Goal: Communication & Community: Answer question/provide support

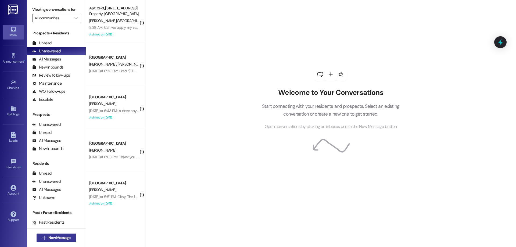
click at [56, 236] on span "New Message" at bounding box center [59, 238] width 22 height 6
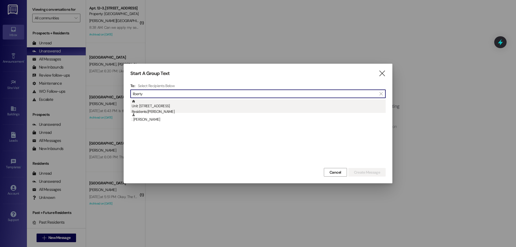
type input "liberty"
click at [182, 110] on div "Residents: Liberty Tanner" at bounding box center [259, 112] width 254 height 6
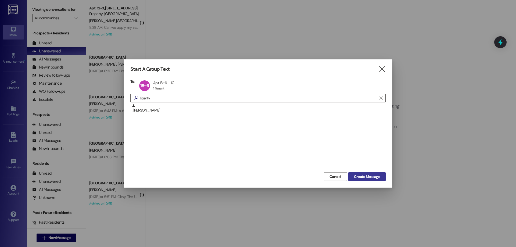
click at [370, 174] on span "Create Message" at bounding box center [367, 177] width 26 height 6
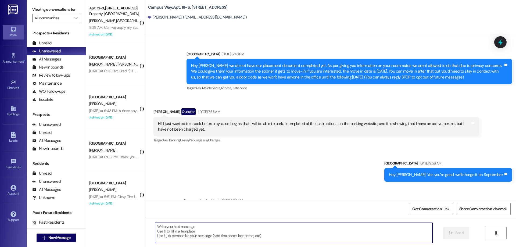
click at [174, 227] on textarea at bounding box center [293, 233] width 277 height 20
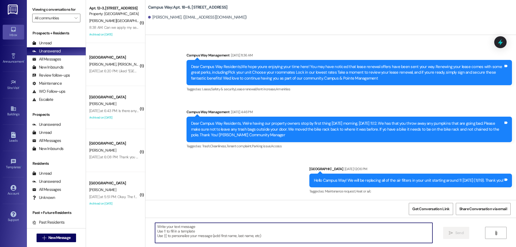
scroll to position [484, 0]
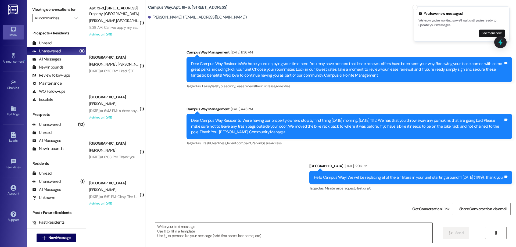
click at [158, 235] on textarea at bounding box center [293, 233] width 277 height 20
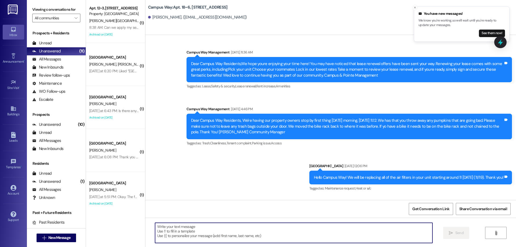
click at [201, 232] on textarea at bounding box center [293, 233] width 277 height 20
click at [240, 227] on textarea at bounding box center [293, 233] width 277 height 20
click at [231, 241] on textarea at bounding box center [293, 233] width 277 height 20
click at [230, 231] on textarea at bounding box center [293, 233] width 277 height 20
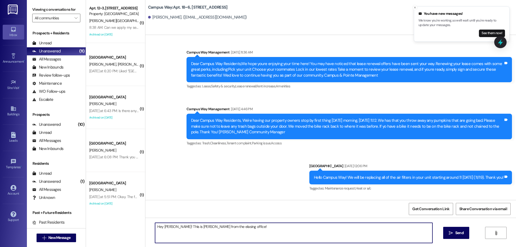
click at [209, 227] on textarea "Hey Liberty! This is Drew from the elasing office!" at bounding box center [293, 233] width 277 height 20
click at [253, 226] on textarea "Hey Liberty! This is Drew from the leasing office!" at bounding box center [293, 233] width 277 height 20
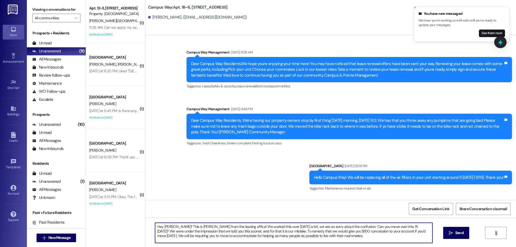
click at [287, 236] on textarea "Hey Liberty! This is Drew from the leasing office! We worked this over yesterda…" at bounding box center [293, 233] width 277 height 20
click at [335, 239] on textarea "Hey Liberty! This is Drew from the leasing office! We worked this over yesterda…" at bounding box center [293, 233] width 277 height 20
type textarea "Hey Liberty! This is Drew from the leasing office! We worked this over yesterda…"
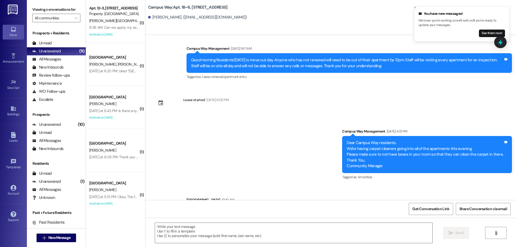
scroll to position [3052, 0]
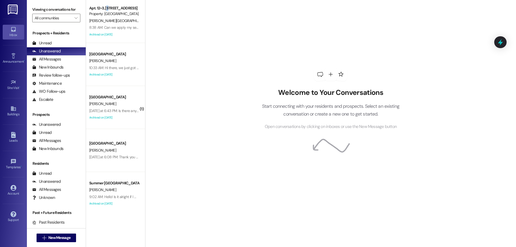
drag, startPoint x: 102, startPoint y: 10, endPoint x: 16, endPoint y: 10, distance: 85.7
click at [99, 10] on div "Apt. 12~3, [STREET_ADDRESS]" at bounding box center [114, 8] width 50 height 6
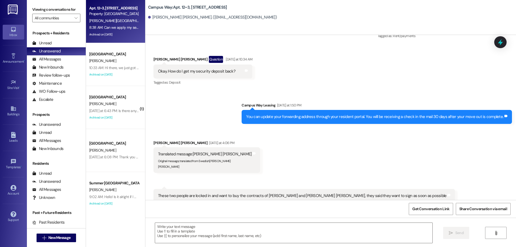
scroll to position [3468, 0]
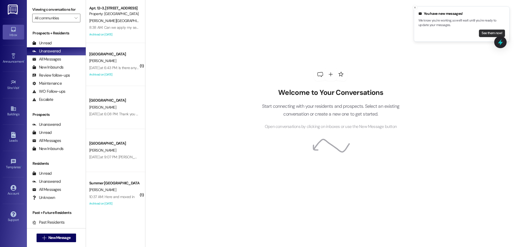
click at [479, 34] on button "See them now!" at bounding box center [492, 34] width 26 height 8
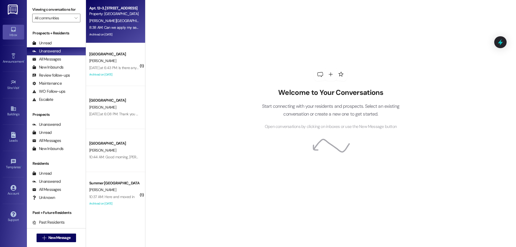
click at [96, 25] on div "8:38 AM: Can we apply my security deposit to pay for the transfer fee? 8:38 AM:…" at bounding box center [145, 27] width 112 height 5
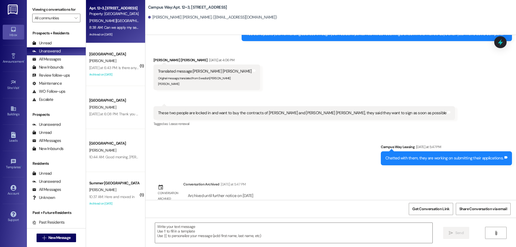
scroll to position [3468, 0]
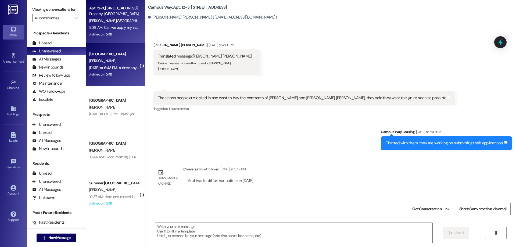
click at [119, 59] on div "T. Gappmayer" at bounding box center [114, 61] width 51 height 7
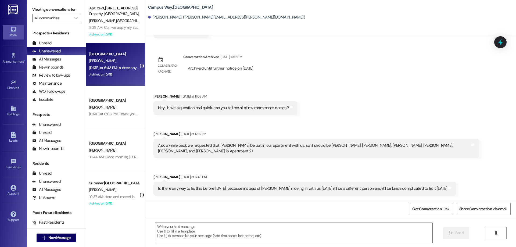
scroll to position [1419, 0]
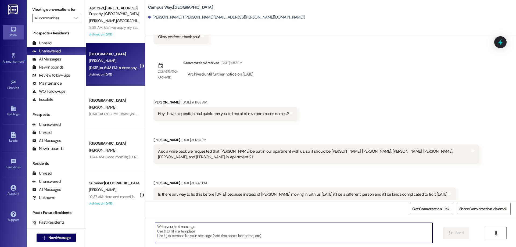
click at [179, 227] on textarea at bounding box center [293, 233] width 277 height 20
click at [205, 235] on textarea at bounding box center [293, 233] width 277 height 20
type textarea "G"
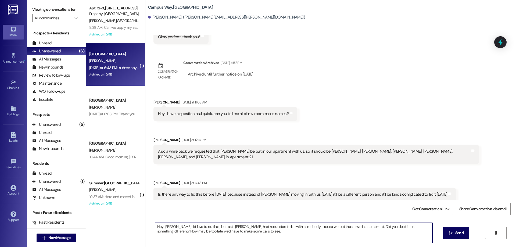
drag, startPoint x: 261, startPoint y: 234, endPoint x: 409, endPoint y: 230, distance: 147.6
click at [409, 230] on textarea "Hey Tyler! I'd love to do that, but last I heard, Jared had requested to be wit…" at bounding box center [293, 233] width 277 height 20
drag, startPoint x: 395, startPoint y: 231, endPoint x: 353, endPoint y: 226, distance: 41.7
click at [353, 226] on textarea "Hey Tyler! I'd love to do that, but last I heard, Jared had requested to be wit…" at bounding box center [293, 233] width 277 height 20
click at [371, 238] on textarea "Hey Tyler! I'd love to do that, but last I heard, Jared had requested to be wit…" at bounding box center [293, 233] width 277 height 20
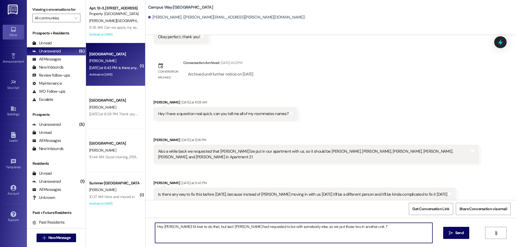
type textarea "Hey Tyler! I'd love to do that, but last I heard, Jared had requested to be wit…"
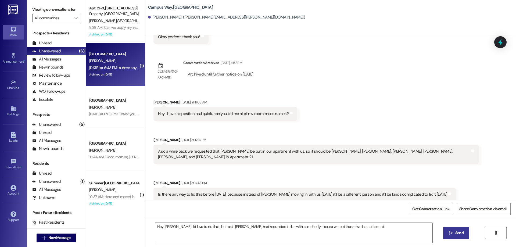
click at [462, 236] on button " Send" at bounding box center [456, 233] width 26 height 12
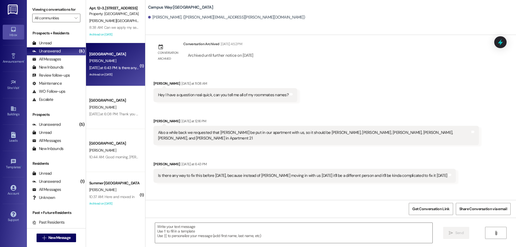
scroll to position [1457, 0]
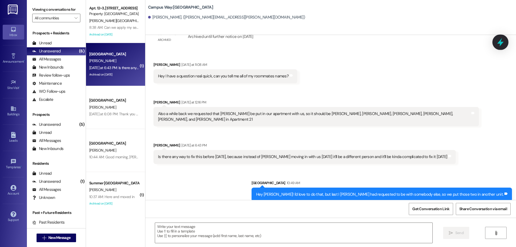
click at [501, 39] on icon at bounding box center [500, 42] width 6 height 8
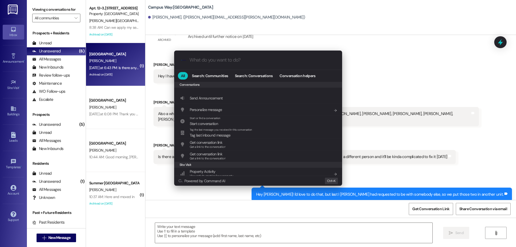
scroll to position [234, 0]
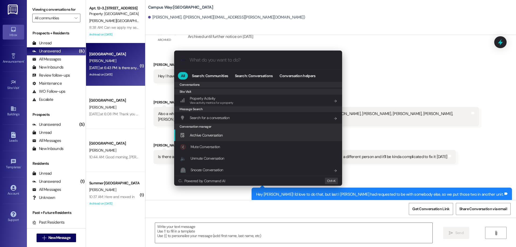
click at [227, 133] on div "Archive Conversation Add shortcut" at bounding box center [258, 135] width 157 height 6
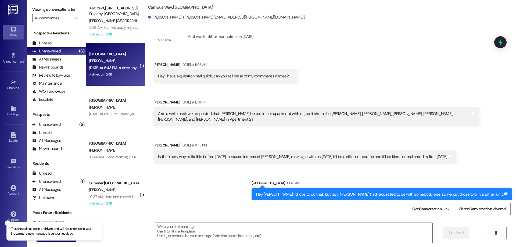
click at [10, 223] on button "Close toast" at bounding box center [7, 222] width 5 height 5
click at [44, 235] on span " New Message" at bounding box center [56, 238] width 31 height 6
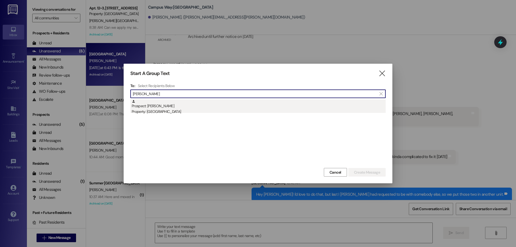
type input "aaron jol"
click at [194, 109] on div "Prospect: Aaron Jolley Property: South Pointe" at bounding box center [259, 106] width 254 height 15
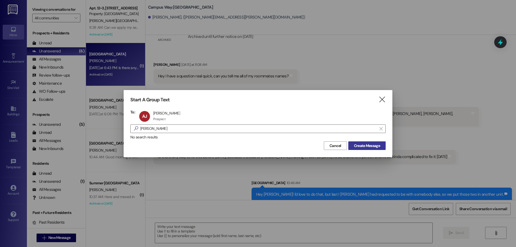
click at [368, 142] on button "Create Message" at bounding box center [366, 145] width 37 height 9
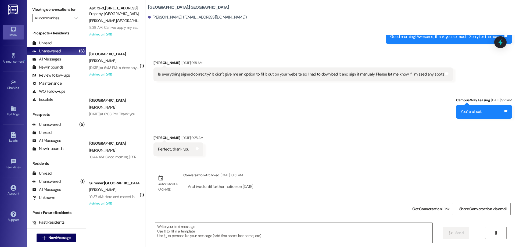
scroll to position [276, 0]
click at [201, 234] on textarea at bounding box center [293, 233] width 277 height 20
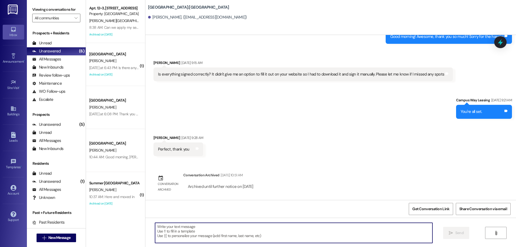
click at [235, 233] on textarea at bounding box center [293, 233] width 277 height 20
click at [207, 236] on textarea at bounding box center [293, 233] width 277 height 20
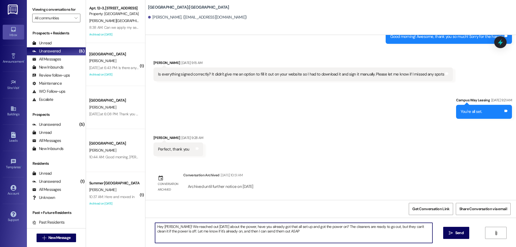
type textarea "Hey [PERSON_NAME]! We reached out [DATE] about the power, have you already got …"
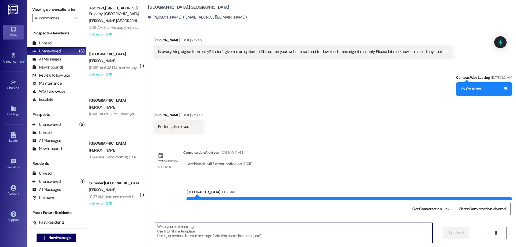
scroll to position [319, 0]
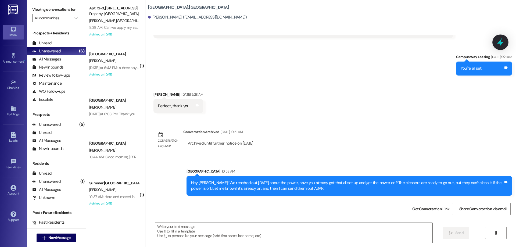
click at [503, 42] on icon at bounding box center [500, 42] width 6 height 8
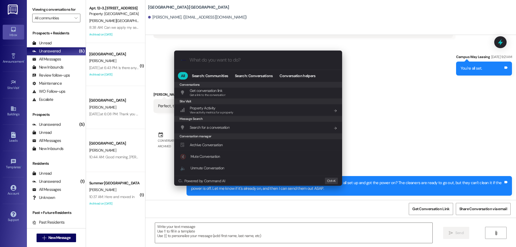
scroll to position [234, 0]
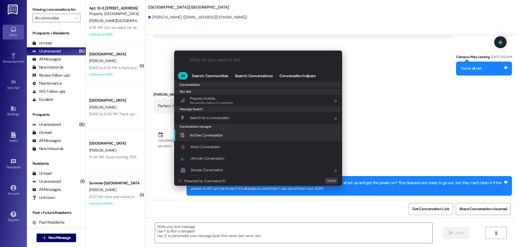
click at [235, 134] on div "Archive Conversation Add shortcut" at bounding box center [258, 135] width 157 height 6
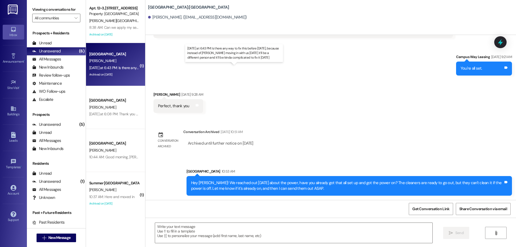
click at [104, 68] on div "Yesterday at 6:43 PM: Is there any way to fix this before tomorrow, because ins…" at bounding box center [237, 67] width 296 height 5
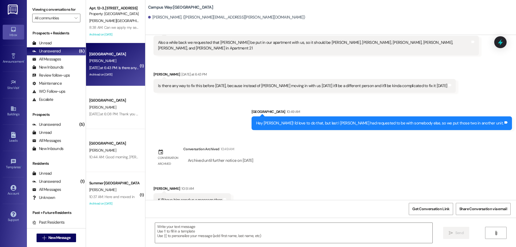
scroll to position [1494, 0]
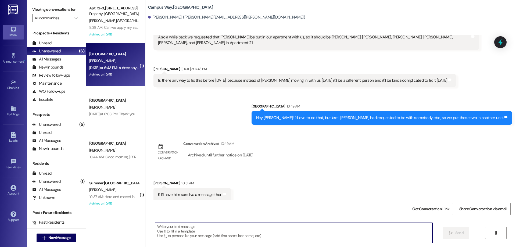
click at [212, 223] on textarea at bounding box center [293, 233] width 277 height 20
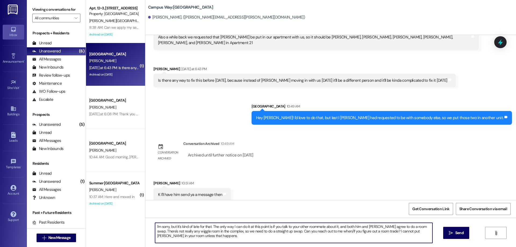
click at [414, 226] on textarea "I'm sorry, but it's kind of late for that. The only way I can do it at this poi…" at bounding box center [293, 233] width 277 height 20
drag, startPoint x: 392, startPoint y: 232, endPoint x: 256, endPoint y: 232, distance: 135.5
click at [256, 232] on textarea "I'm sorry, but it's kind of late for that. The only way I can do it at this poi…" at bounding box center [293, 233] width 277 height 20
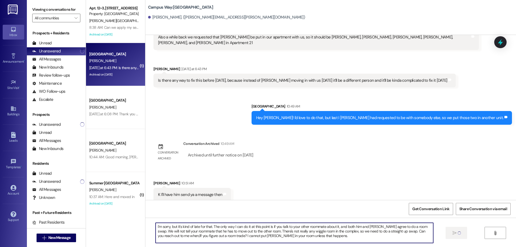
type textarea "I'm sorry, but it's kind of late for that. The only way I can do it at this poi…"
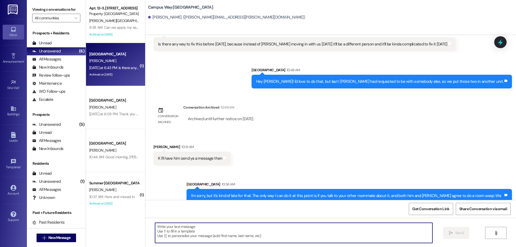
scroll to position [1543, 0]
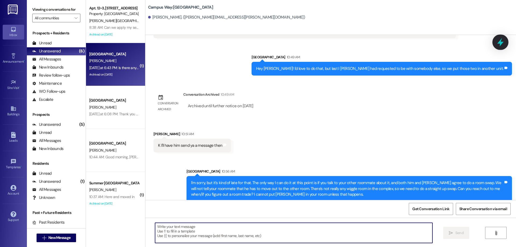
click at [504, 40] on icon at bounding box center [500, 42] width 9 height 9
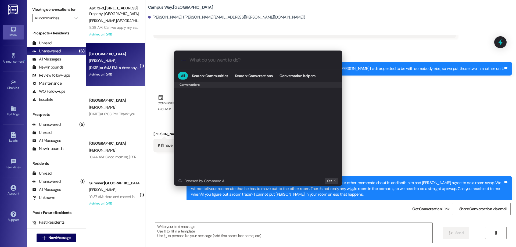
scroll to position [234, 0]
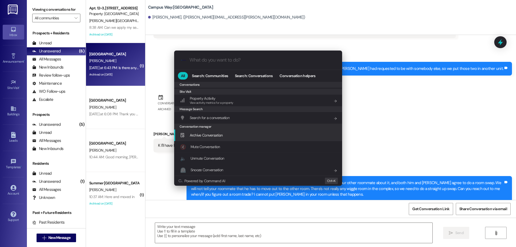
click at [208, 135] on span "Archive Conversation" at bounding box center [206, 135] width 33 height 5
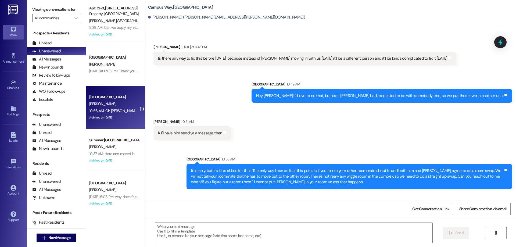
scroll to position [1581, 0]
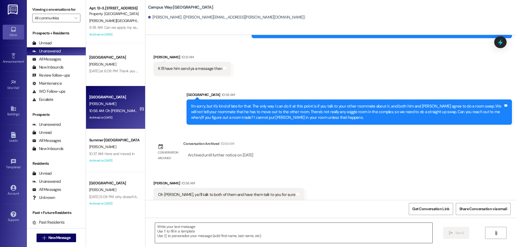
click at [265, 227] on textarea at bounding box center [293, 233] width 277 height 20
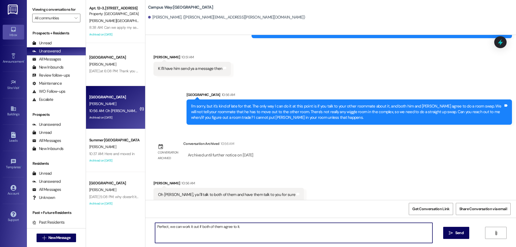
type textarea "Perfect, we can work it out if both of them agree to it."
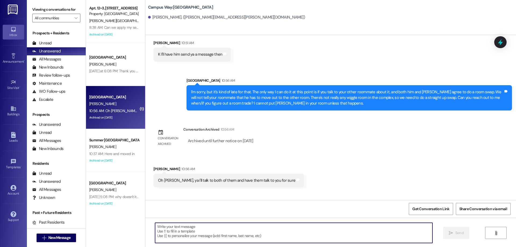
scroll to position [1618, 0]
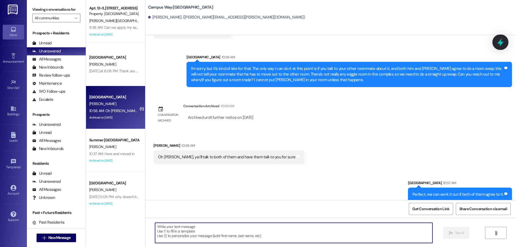
click at [498, 38] on icon at bounding box center [500, 42] width 9 height 9
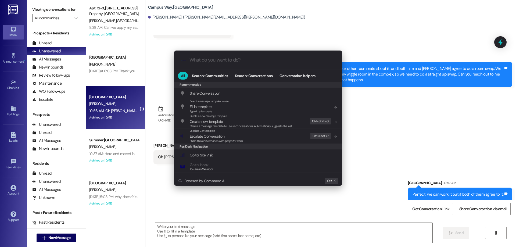
scroll to position [234, 0]
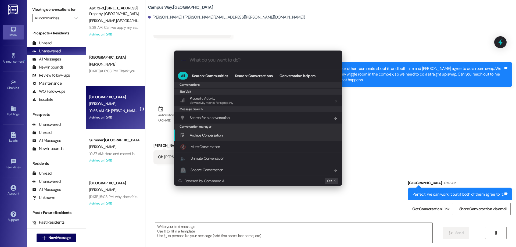
click at [229, 131] on div "Archive Conversation Add shortcut" at bounding box center [258, 136] width 168 height 12
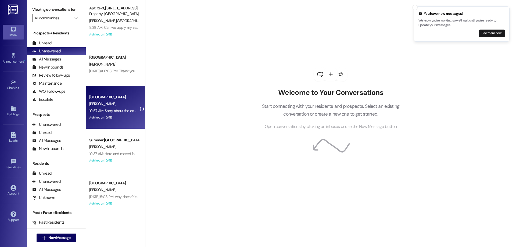
click at [109, 92] on div "Campus Way Prospect [PERSON_NAME] 10:57 AM: Sorry about the complications with …" at bounding box center [115, 107] width 59 height 43
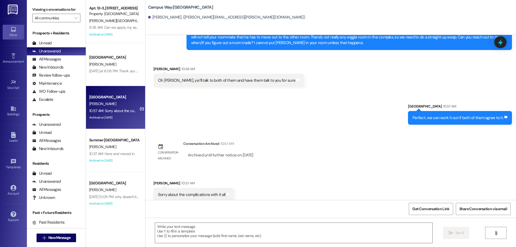
scroll to position [1655, 0]
click at [500, 42] on icon at bounding box center [500, 42] width 6 height 8
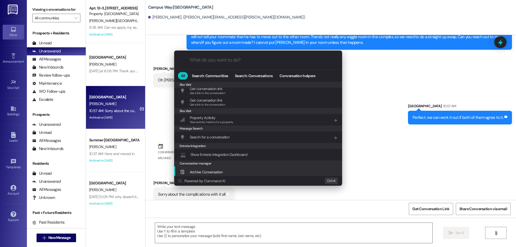
scroll to position [252, 0]
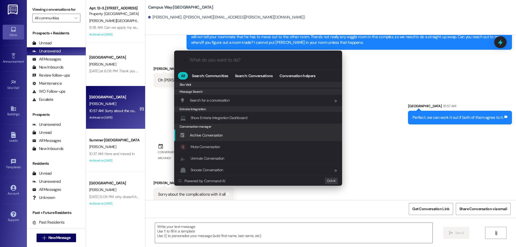
click at [239, 136] on div "Archive Conversation Add shortcut" at bounding box center [258, 135] width 157 height 6
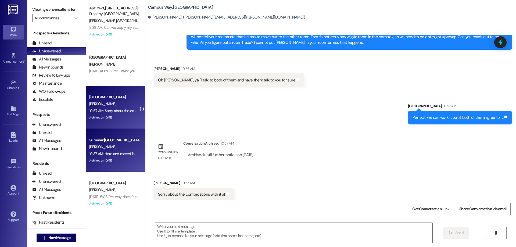
click at [132, 142] on div "Summer [GEOGRAPHIC_DATA]" at bounding box center [114, 140] width 50 height 6
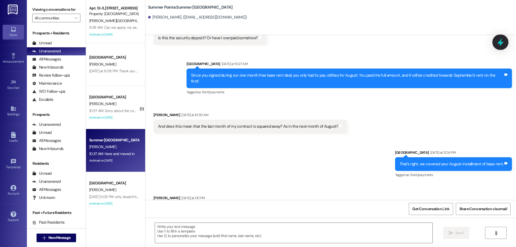
click at [496, 42] on div at bounding box center [500, 41] width 16 height 15
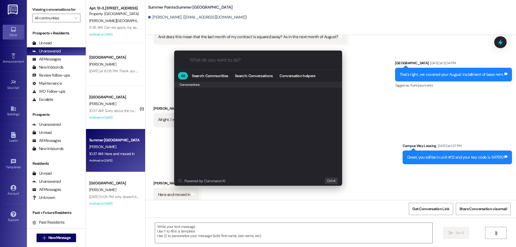
scroll to position [234, 0]
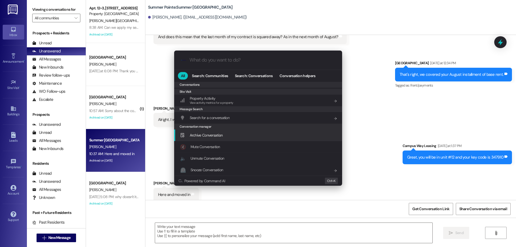
click at [235, 137] on div "Archive Conversation Add shortcut" at bounding box center [258, 135] width 157 height 6
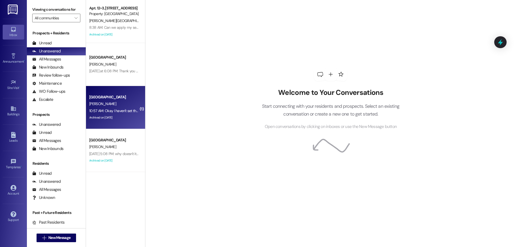
click at [122, 96] on div "[GEOGRAPHIC_DATA]" at bounding box center [114, 97] width 50 height 6
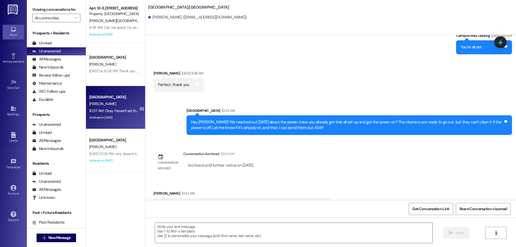
scroll to position [356, 0]
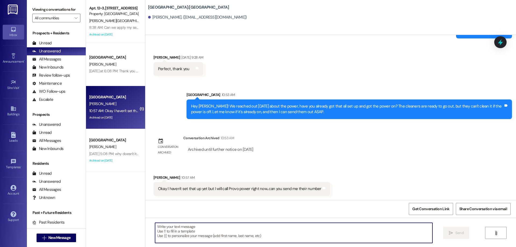
click at [250, 225] on textarea at bounding box center [293, 233] width 277 height 20
click at [258, 231] on textarea at bounding box center [293, 233] width 277 height 20
paste textarea "[PHONE_NUMBER]"
type textarea "[PHONE_NUMBER]"
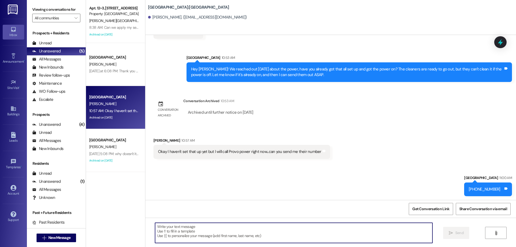
scroll to position [394, 0]
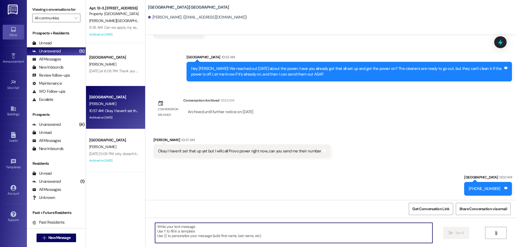
click at [206, 237] on textarea at bounding box center [293, 233] width 277 height 20
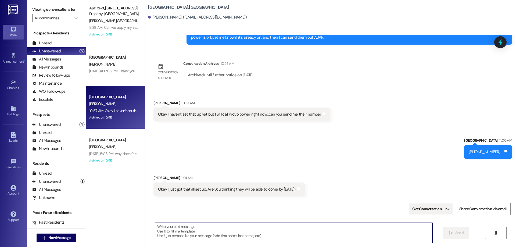
scroll to position [431, 0]
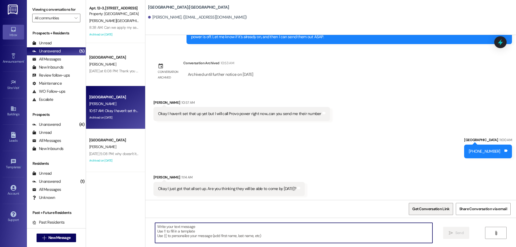
type textarea "."
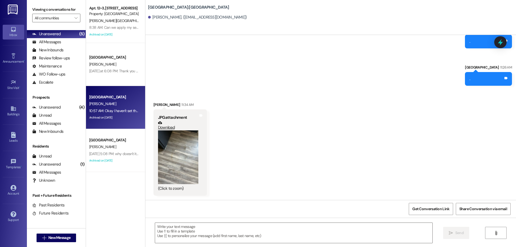
scroll to position [616, 0]
